Goal: Information Seeking & Learning: Stay updated

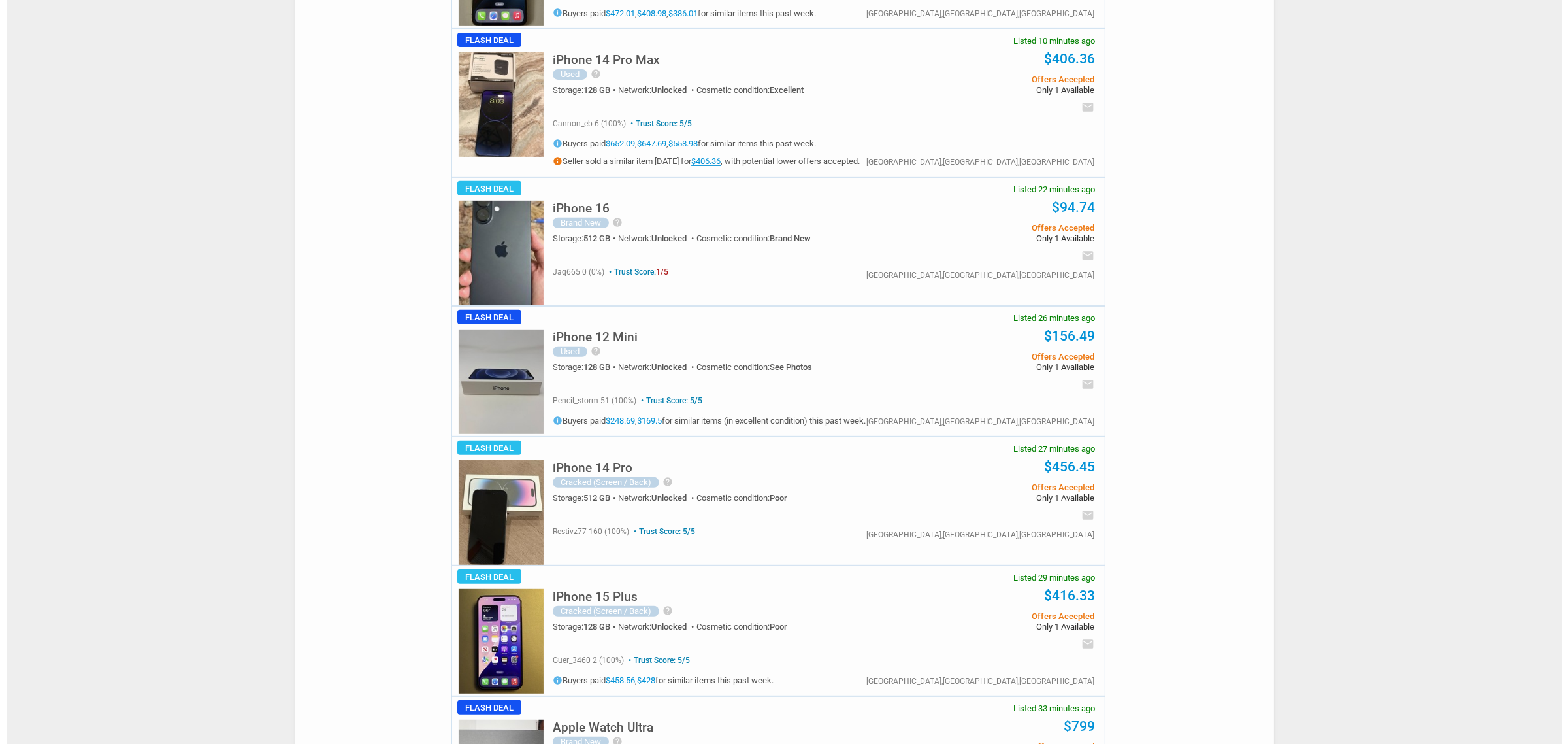
scroll to position [654, 0]
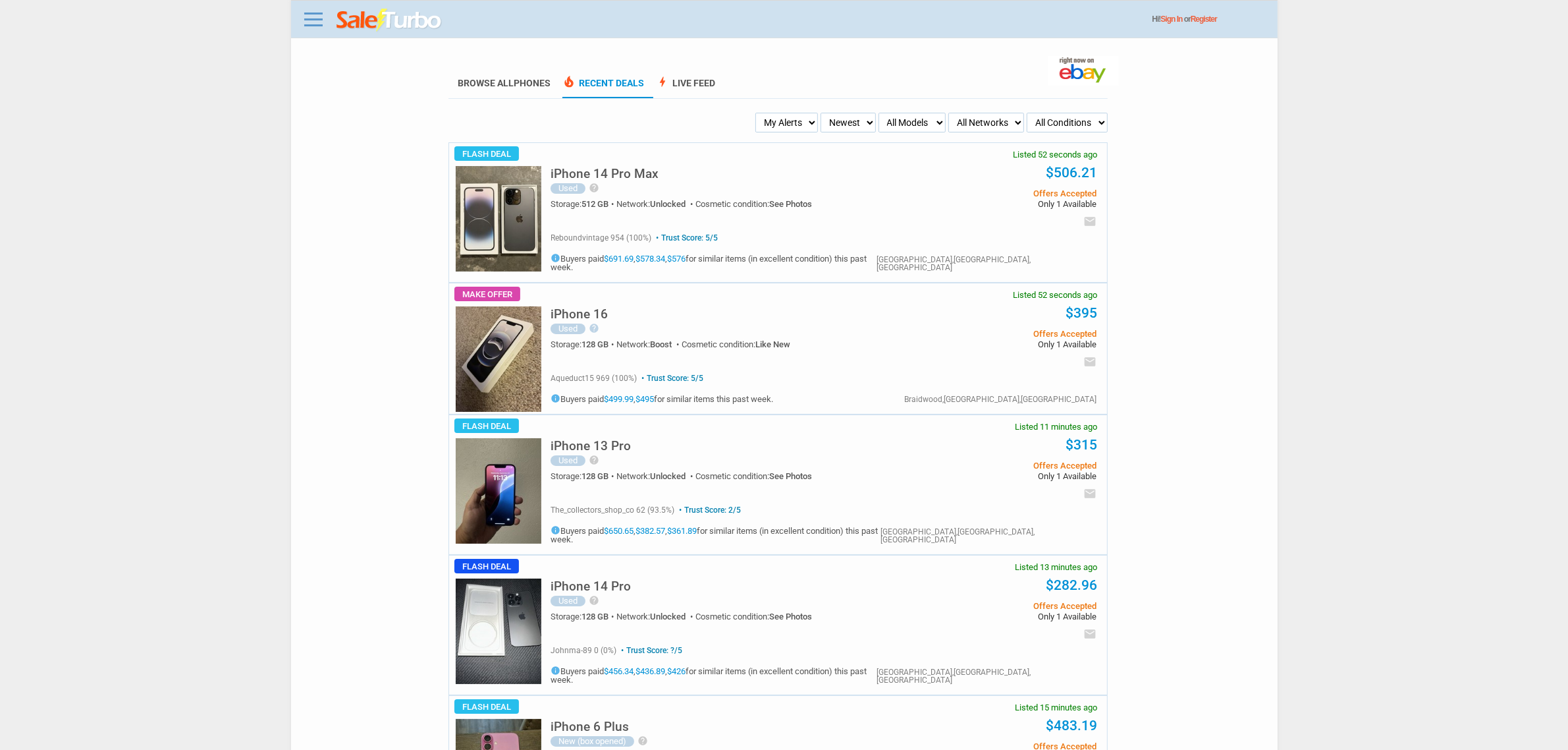
drag, startPoint x: 796, startPoint y: 120, endPoint x: 797, endPoint y: 129, distance: 9.1
click at [796, 122] on select "My Alerts All Deals BIN Only w/ Offers Only" at bounding box center [786, 122] width 63 height 20
select select "flash_offers"
click at [755, 112] on select "My Alerts All Deals BIN Only w/ Offers Only" at bounding box center [786, 122] width 63 height 20
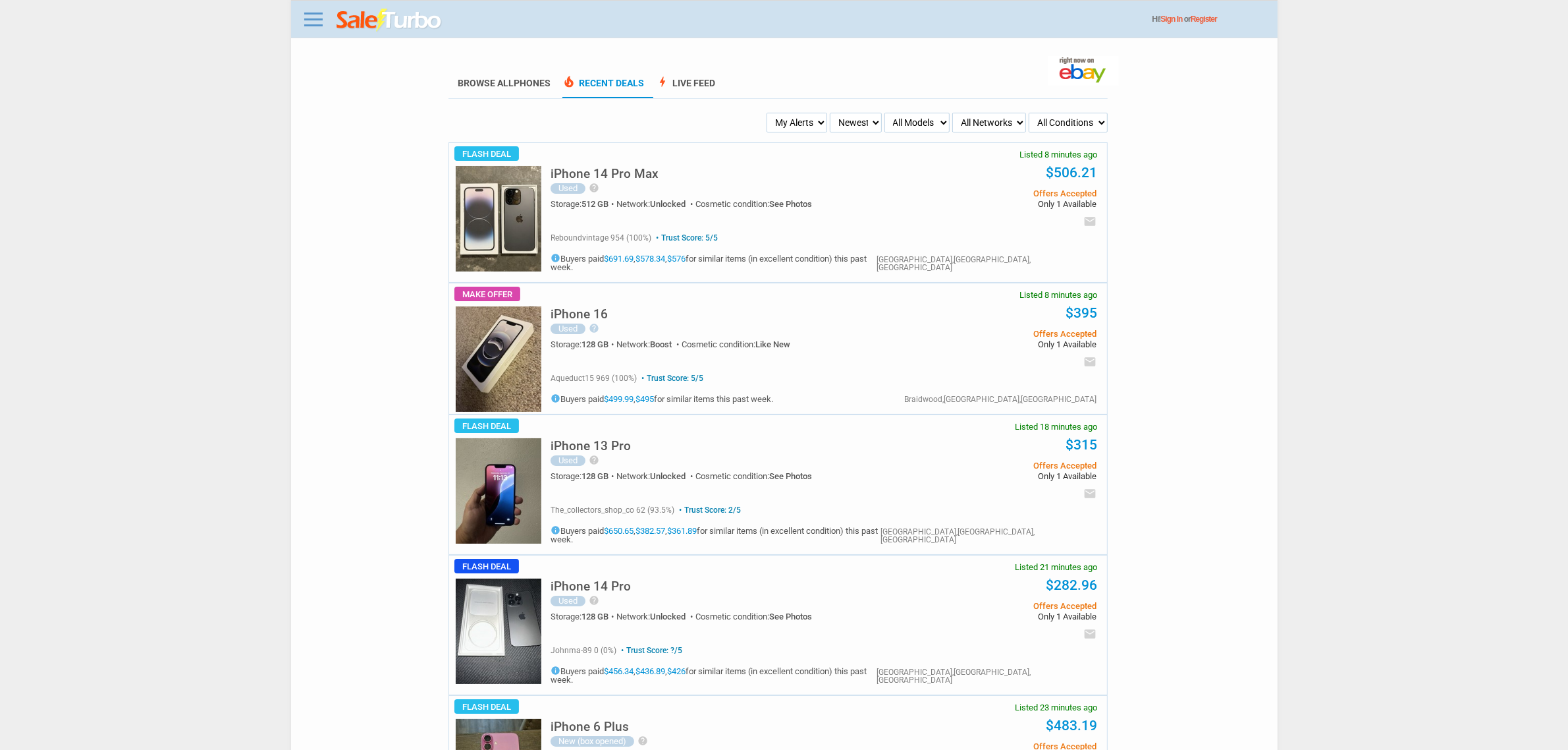
click at [791, 127] on select "My Alerts All Deals BIN Only w/ Offers Only" at bounding box center [797, 122] width 61 height 20
select select "flash_bin"
click at [768, 112] on select "My Alerts All Deals BIN Only w/ Offers Only" at bounding box center [797, 122] width 61 height 20
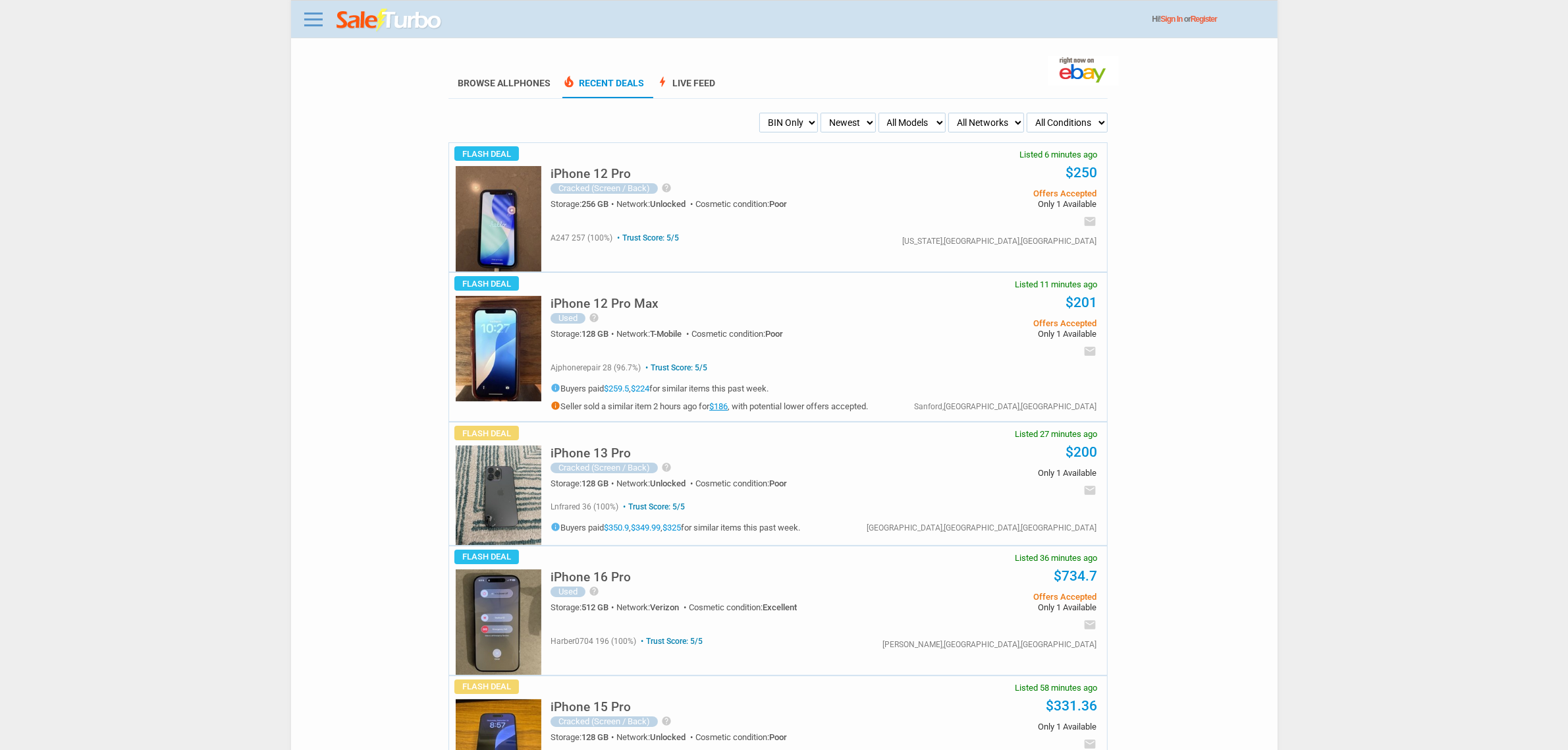
click at [804, 123] on select "My Alerts All Deals BIN Only w/ Offers Only" at bounding box center [789, 122] width 59 height 20
click at [776, 114] on select "My Alerts All Deals BIN Only w/ Offers Only" at bounding box center [789, 122] width 59 height 20
select select "flash_offers"
click at [760, 112] on select "My Alerts All Deals BIN Only w/ Offers Only" at bounding box center [789, 122] width 59 height 20
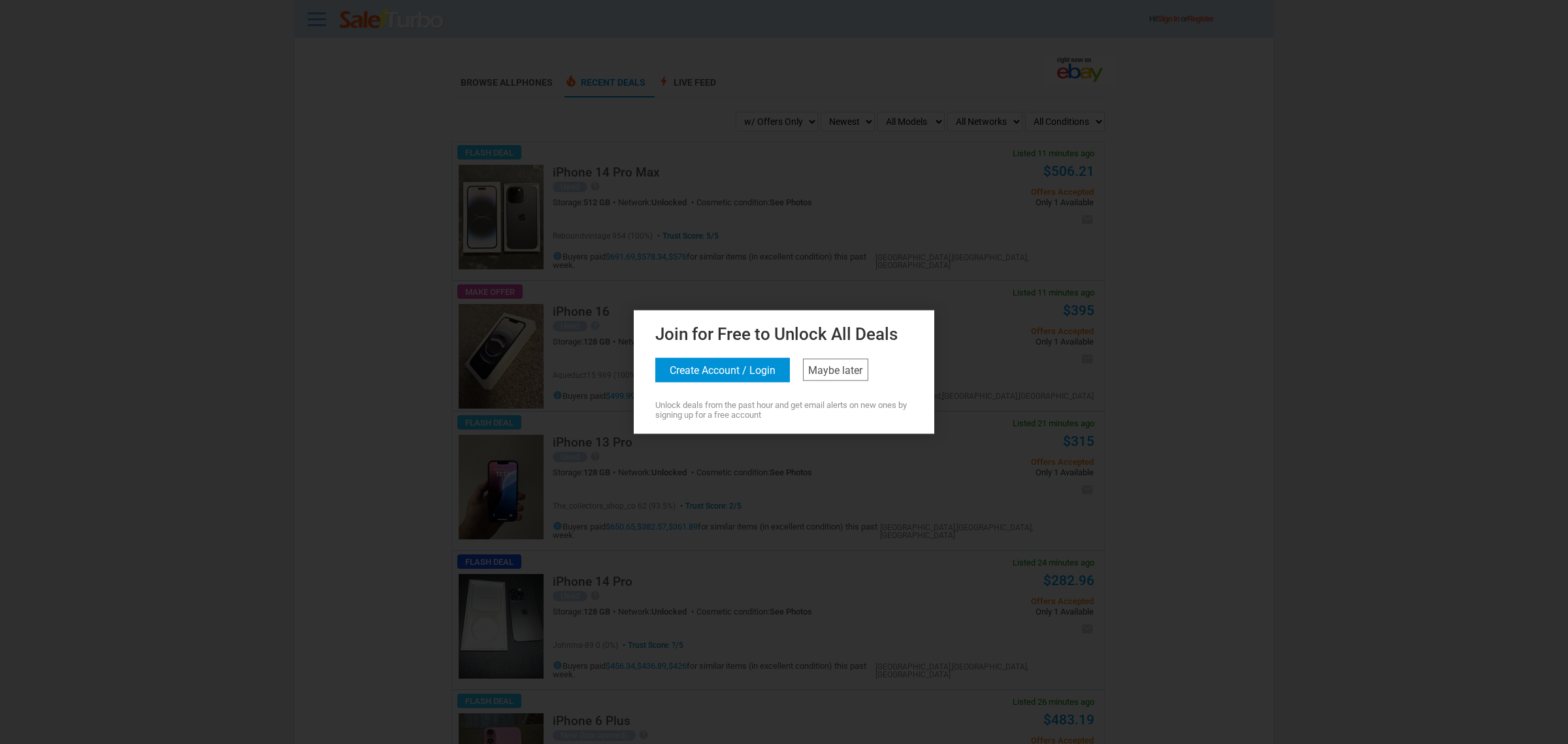
drag, startPoint x: 8, startPoint y: 236, endPoint x: 43, endPoint y: 207, distance: 45.5
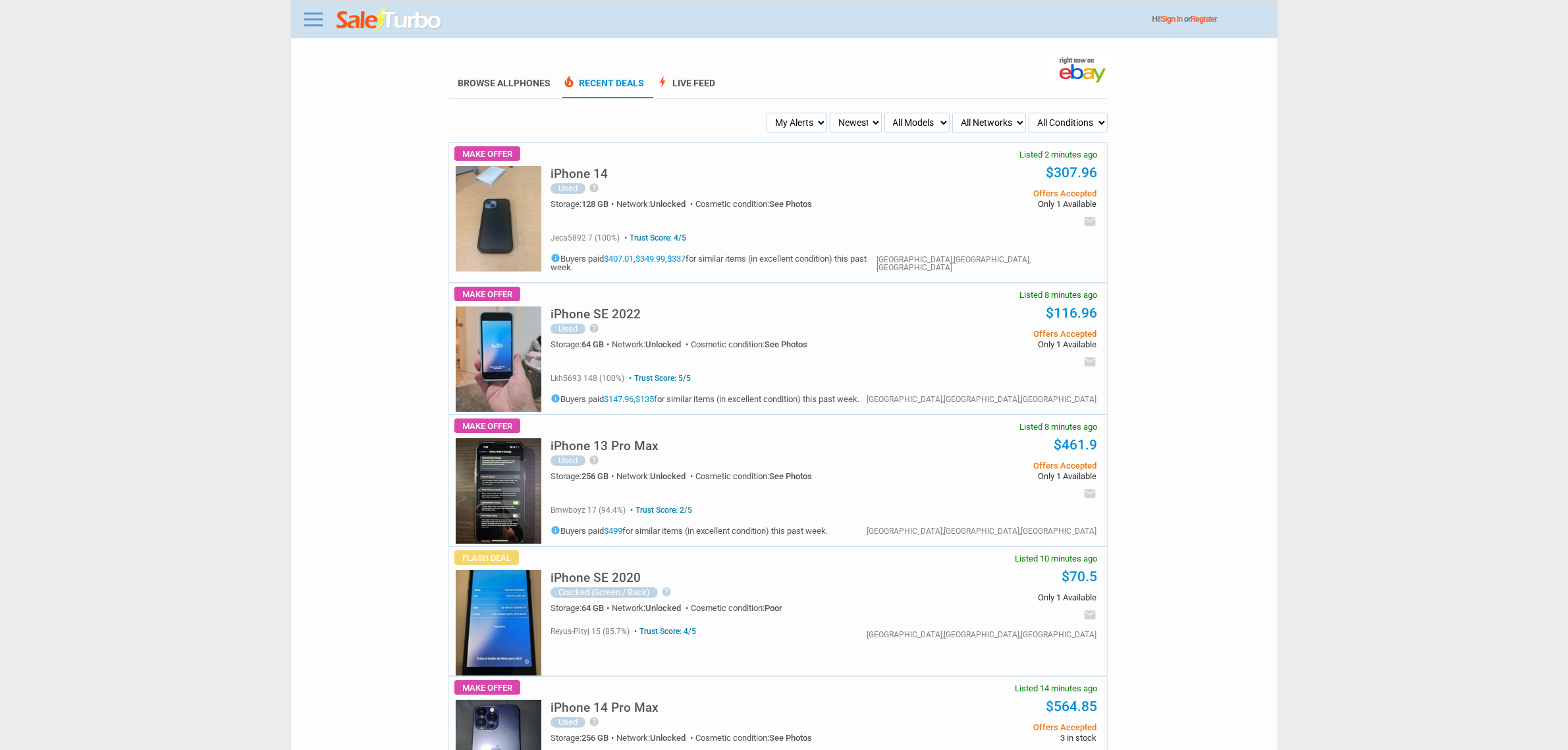
drag, startPoint x: 810, startPoint y: 122, endPoint x: 804, endPoint y: 129, distance: 9.2
click at [810, 122] on select "My Alerts All Deals BIN Only w/ Offers Only" at bounding box center [797, 122] width 61 height 20
select select "flash_bin"
click at [768, 112] on select "My Alerts All Deals BIN Only w/ Offers Only" at bounding box center [797, 122] width 61 height 20
